Goal: Information Seeking & Learning: Learn about a topic

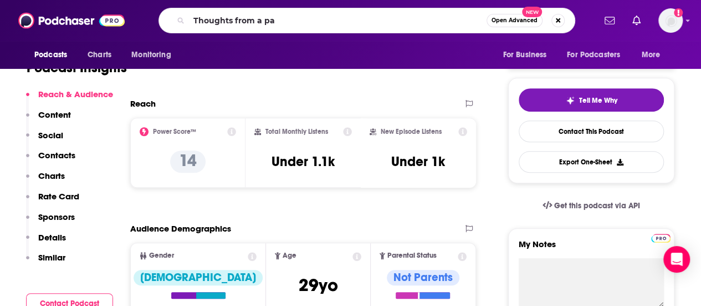
type input "Thoughts from a pag"
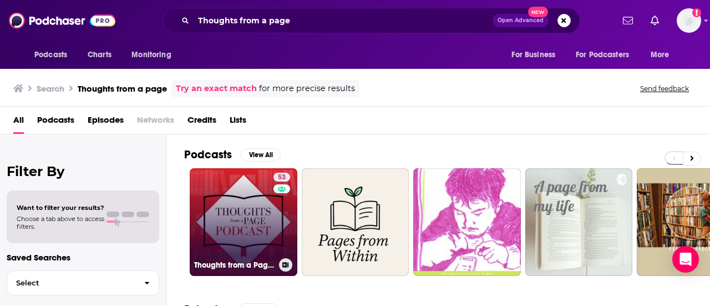
click at [246, 199] on link "53 Thoughts from a Page Podcast" at bounding box center [244, 222] width 108 height 108
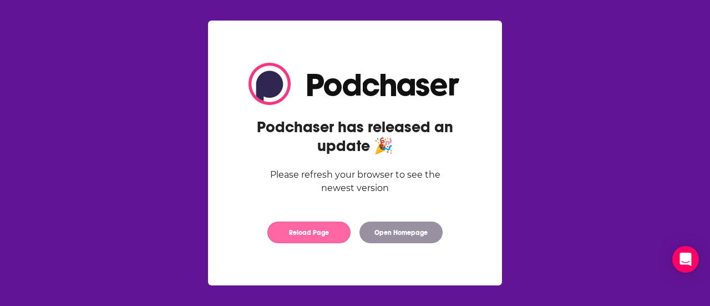
click at [328, 230] on button "Reload Page" at bounding box center [308, 232] width 83 height 22
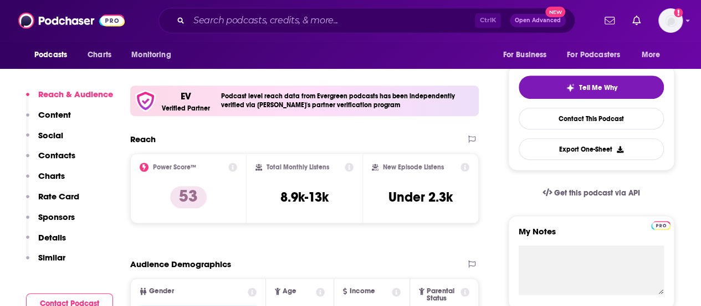
scroll to position [235, 0]
